Goal: Navigation & Orientation: Understand site structure

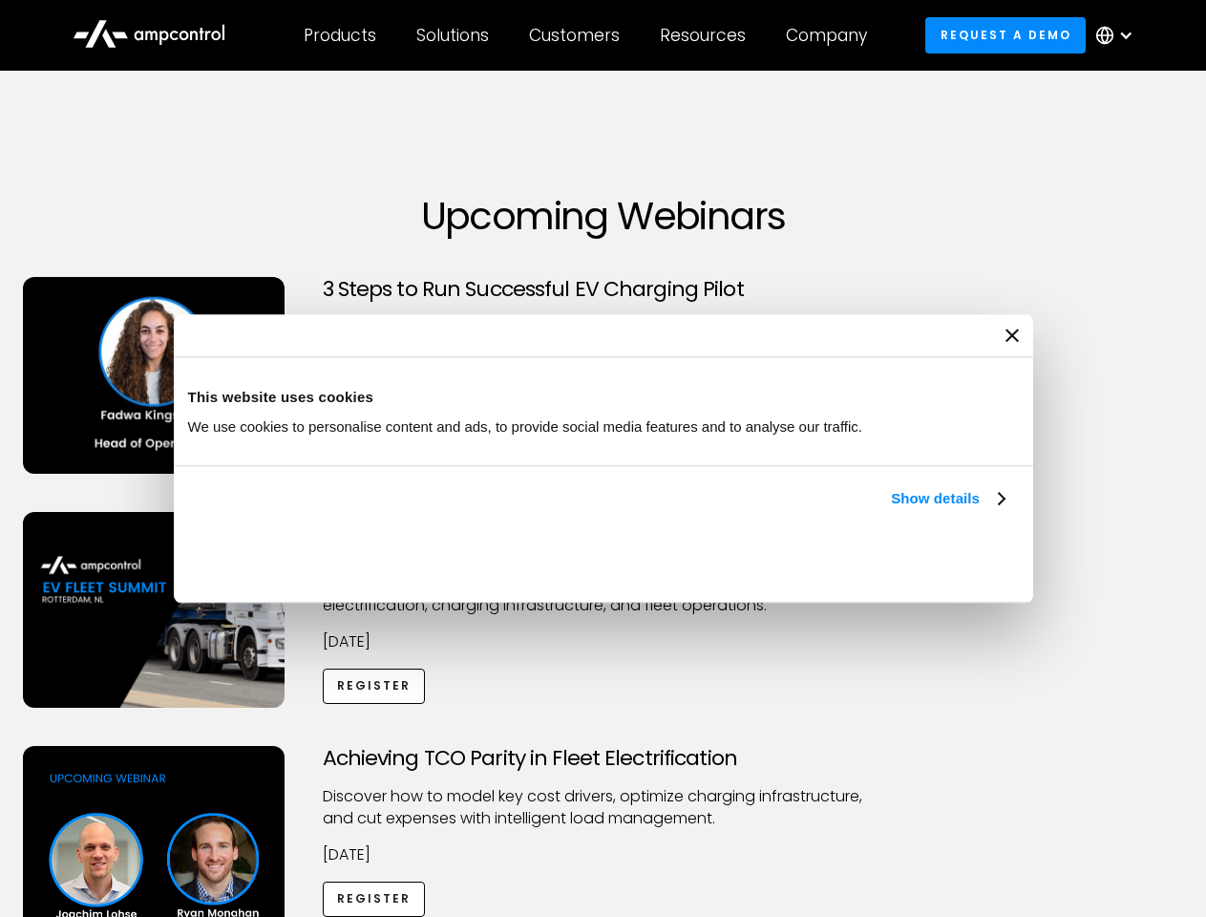
click at [891, 510] on link "Show details" at bounding box center [947, 498] width 113 height 23
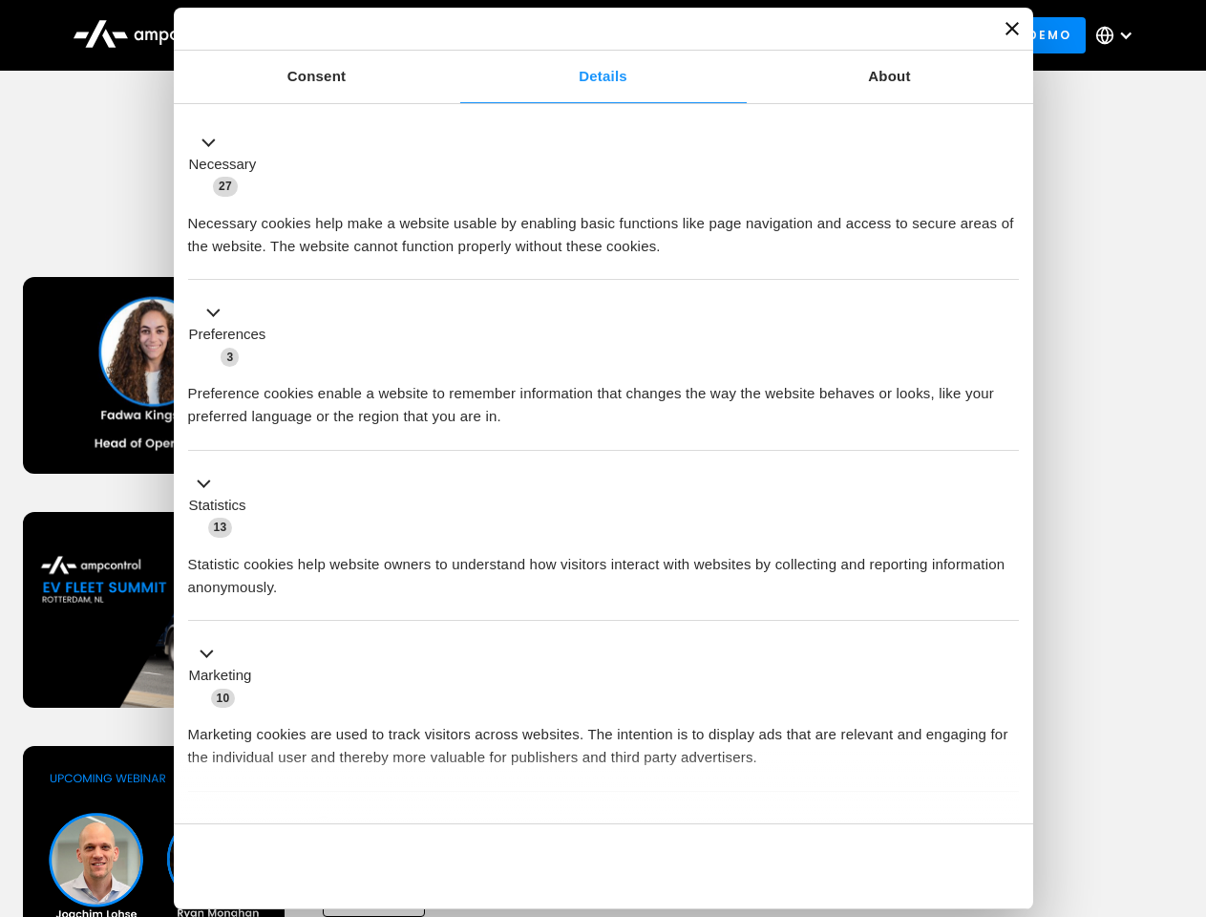
click at [1007, 622] on li "Statistics 13 Statistic cookies help website owners to understand how visitors …" at bounding box center [603, 536] width 831 height 171
click at [1185, 770] on div "Achieving TCO Parity in Fleet Electrification Discover how to model key cost dr…" at bounding box center [604, 896] width 1200 height 300
click at [587, 35] on div "Customers" at bounding box center [574, 35] width 91 height 21
click at [339, 35] on div "Products" at bounding box center [340, 35] width 73 height 21
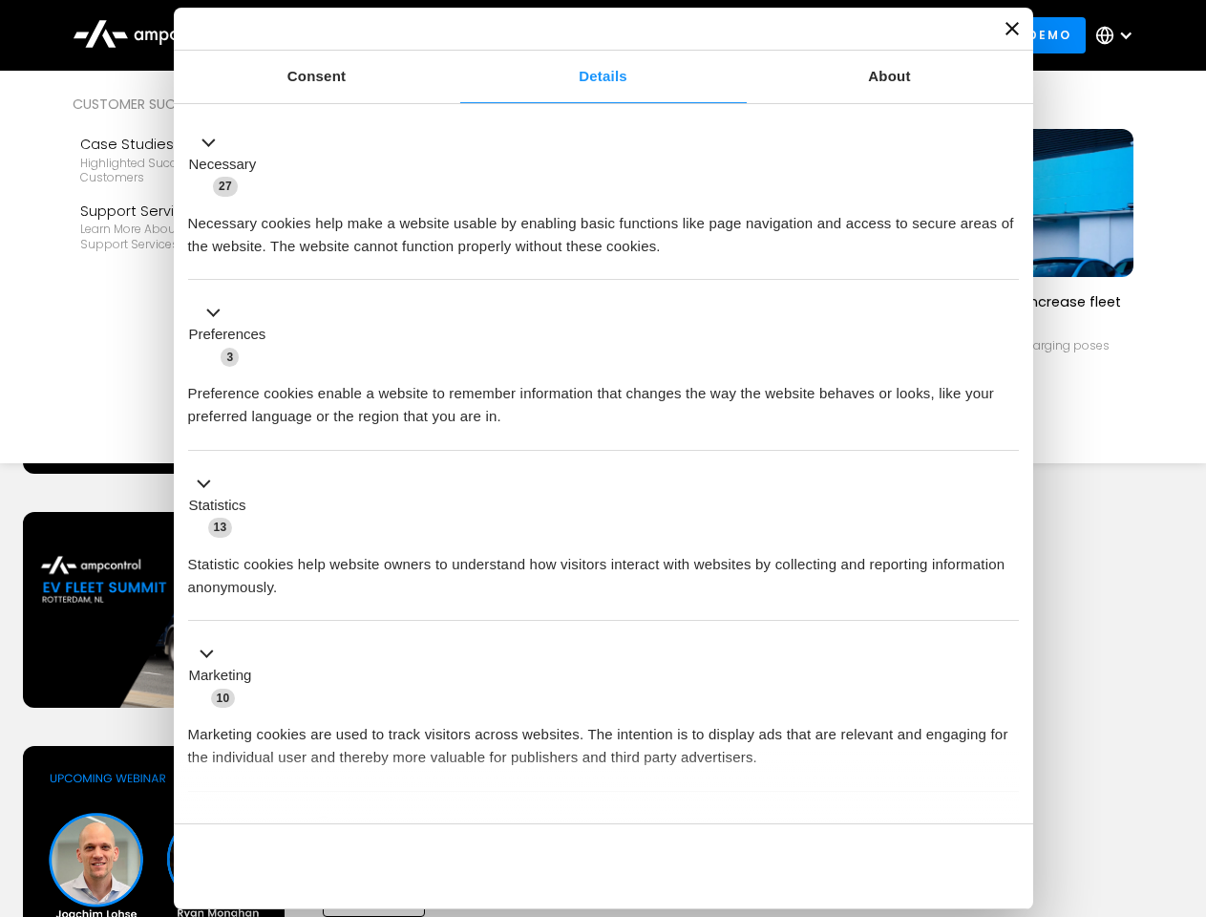
click at [454, 35] on div "Solutions" at bounding box center [452, 35] width 73 height 21
click at [578, 35] on div "Customers" at bounding box center [574, 35] width 91 height 21
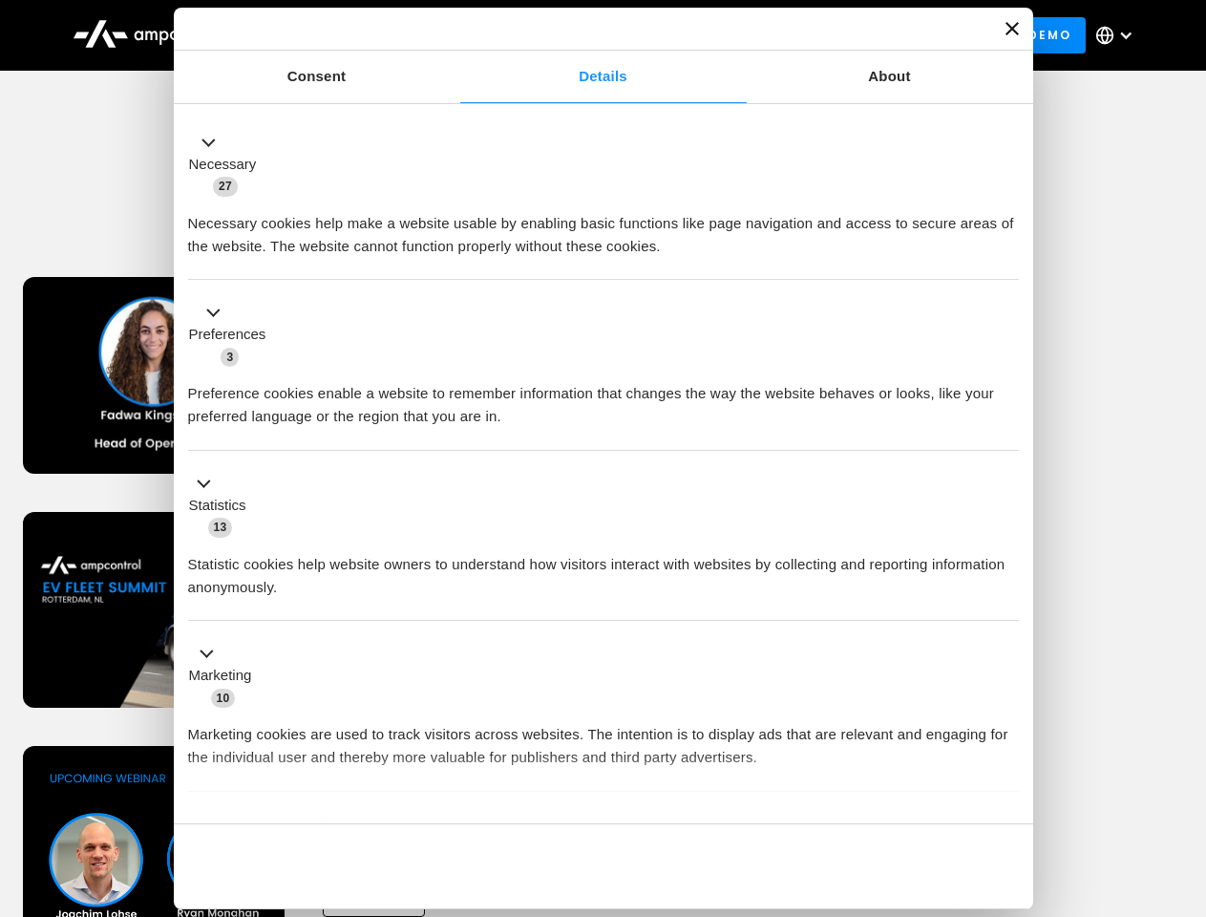
click at [707, 35] on div "Resources" at bounding box center [703, 35] width 86 height 21
click at [833, 35] on div "Company" at bounding box center [826, 35] width 81 height 21
